Goal: Task Accomplishment & Management: Use online tool/utility

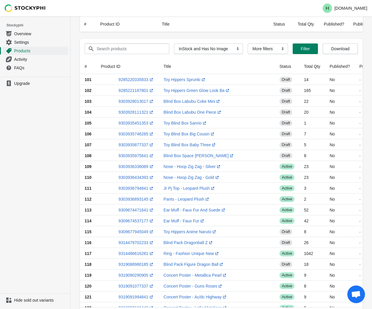
select select "instock_has_no_image"
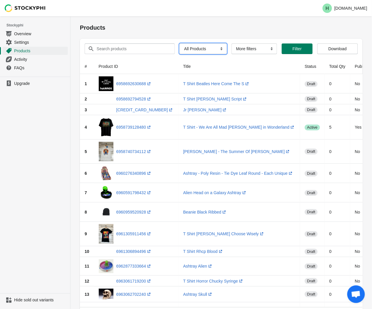
click at [218, 49] on select "All Products InStock InStock Published InStock Un-Published OOS OOS Published O…" at bounding box center [203, 48] width 47 height 11
select select "instock_has_no_image"
click at [180, 43] on select "All Products InStock InStock Published InStock Un-Published OOS OOS Published O…" at bounding box center [203, 48] width 47 height 11
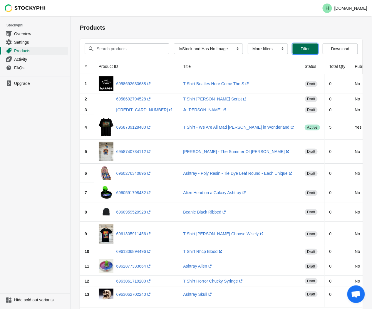
click at [301, 48] on span "Filter" at bounding box center [305, 48] width 9 height 5
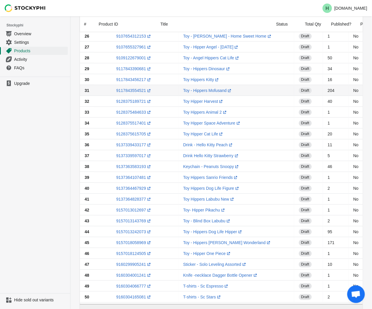
scroll to position [353, 0]
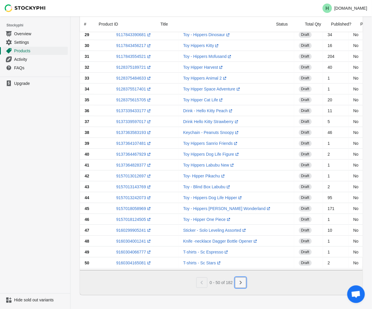
click at [244, 282] on button "Next" at bounding box center [240, 282] width 11 height 11
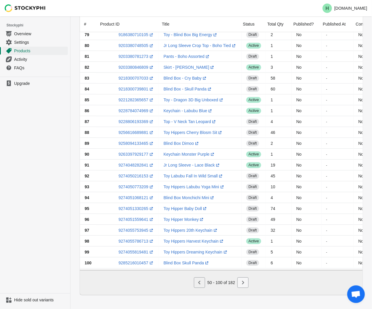
click at [244, 283] on icon "Next" at bounding box center [243, 283] width 6 height 6
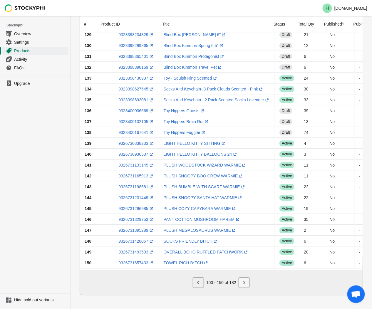
click at [244, 282] on icon "Next" at bounding box center [244, 283] width 2 height 4
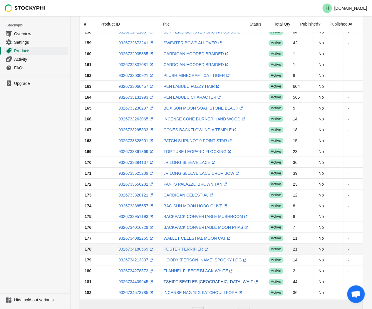
scroll to position [157, 0]
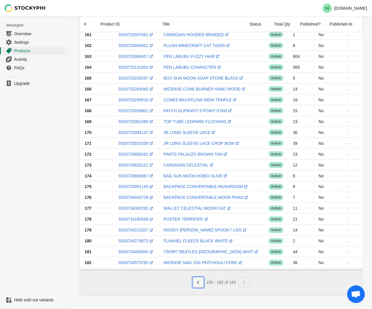
click at [198, 284] on icon "Previous" at bounding box center [198, 283] width 2 height 4
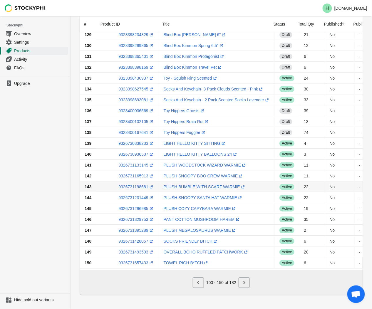
scroll to position [353, 0]
click at [245, 283] on icon "Next" at bounding box center [244, 283] width 2 height 4
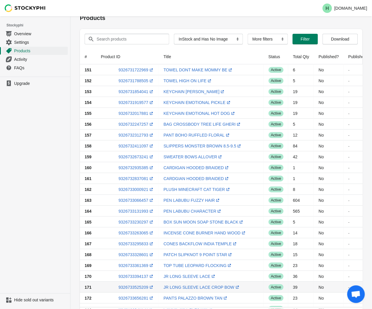
scroll to position [0, 0]
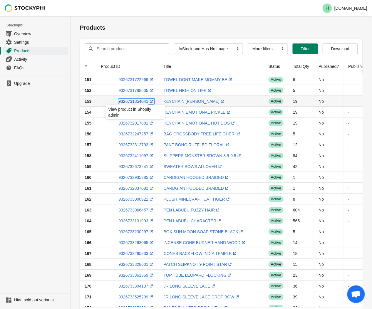
click at [128, 101] on link "9326731854041 (opens a new window)" at bounding box center [136, 101] width 36 height 5
click at [43, 118] on ul "Upgrade" at bounding box center [35, 185] width 70 height 217
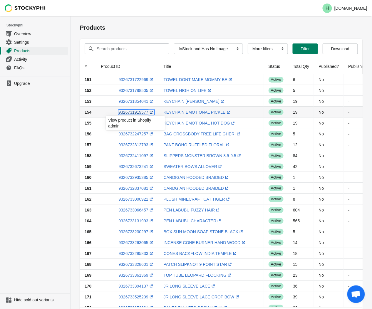
click at [130, 113] on link "9326731919577 (opens a new window)" at bounding box center [136, 112] width 36 height 5
click at [52, 148] on ul "Upgrade" at bounding box center [35, 185] width 70 height 217
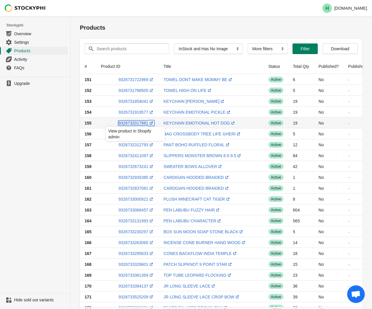
click at [131, 123] on link "9326732017881 (opens a new window)" at bounding box center [136, 123] width 36 height 5
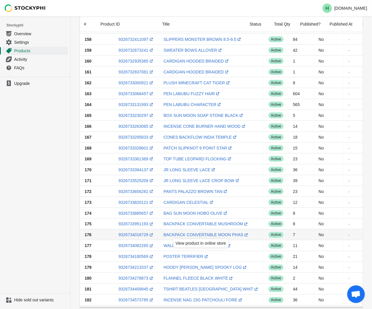
scroll to position [157, 0]
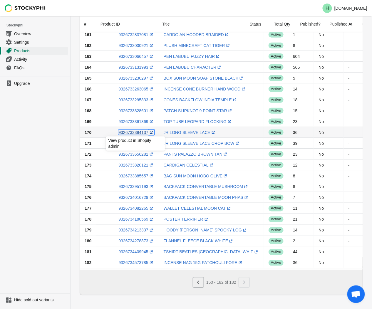
click at [133, 130] on link "9326733394137 (opens a new window)" at bounding box center [136, 132] width 36 height 5
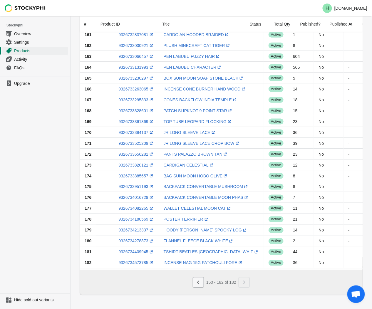
click at [199, 283] on icon "Previous" at bounding box center [198, 283] width 6 height 6
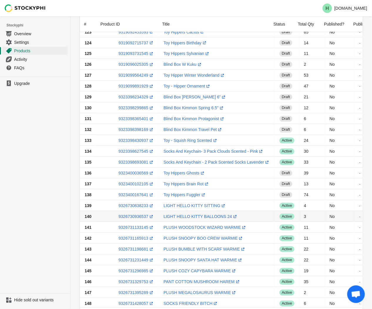
scroll to position [320, 0]
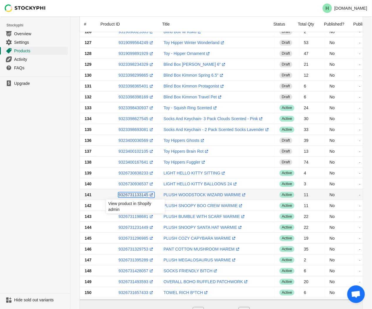
click at [125, 196] on link "9326731133145 (opens a new window)" at bounding box center [136, 194] width 36 height 5
click at [35, 165] on ul "Upgrade" at bounding box center [35, 185] width 70 height 217
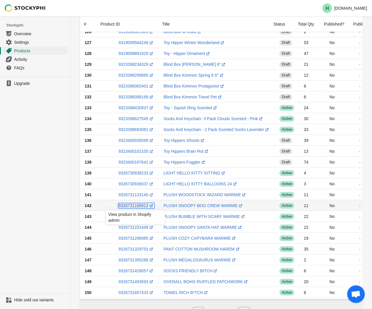
click at [133, 206] on link "9326731165913 (opens a new window)" at bounding box center [136, 205] width 36 height 5
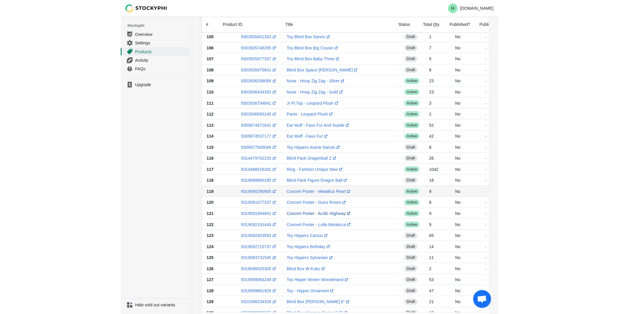
scroll to position [0, 0]
